Goal: Communication & Community: Participate in discussion

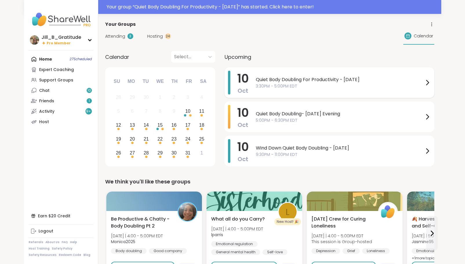
click at [278, 91] on div "Quiet Body Doubling For Productivity - [DATE] 3:30PM - 5:00PM EDT" at bounding box center [343, 83] width 175 height 24
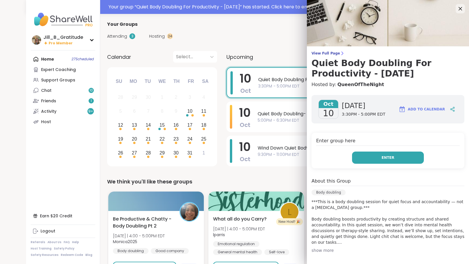
click at [360, 158] on button "Enter" at bounding box center [388, 157] width 72 height 12
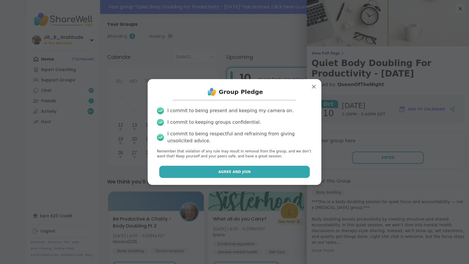
click at [260, 170] on button "Agree and Join" at bounding box center [234, 172] width 151 height 12
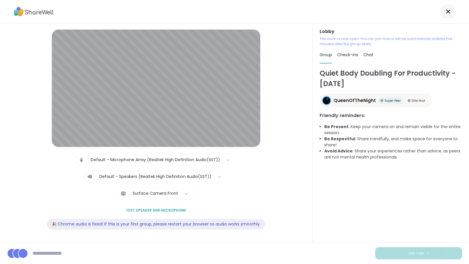
click at [364, 56] on span "Chat" at bounding box center [368, 55] width 10 height 6
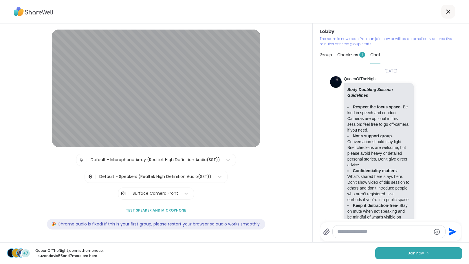
scroll to position [554, 0]
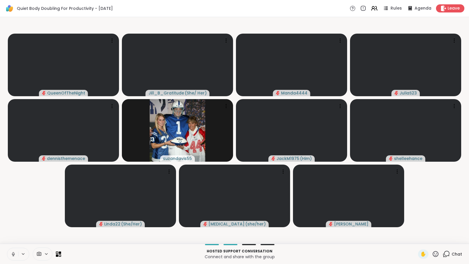
click at [443, 254] on icon at bounding box center [446, 253] width 7 height 7
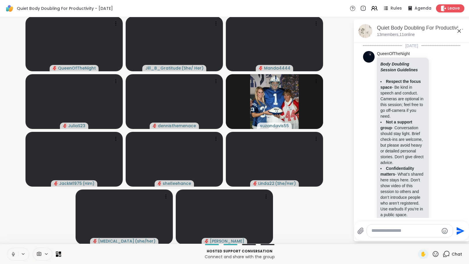
scroll to position [680, 0]
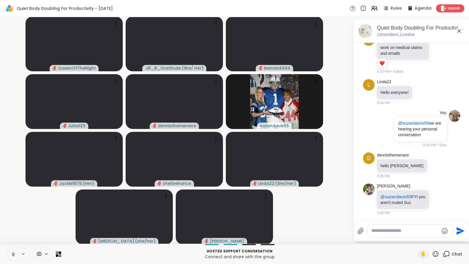
click at [13, 254] on icon at bounding box center [13, 253] width 5 height 5
click at [383, 231] on textarea "Type your message" at bounding box center [404, 230] width 67 height 6
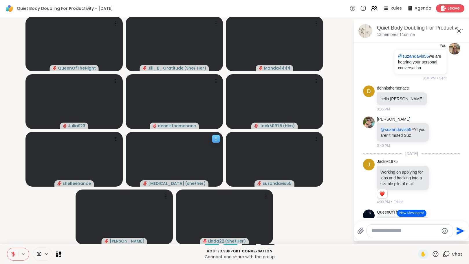
scroll to position [756, 0]
